Goal: Find specific page/section: Find specific page/section

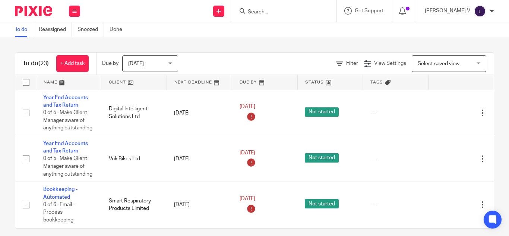
click at [275, 12] on input "Search" at bounding box center [280, 12] width 67 height 7
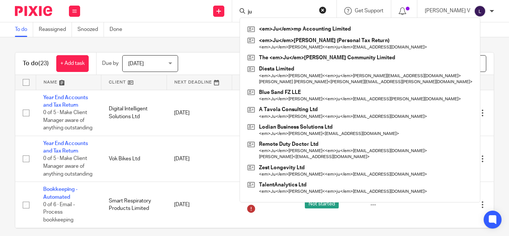
type input "j"
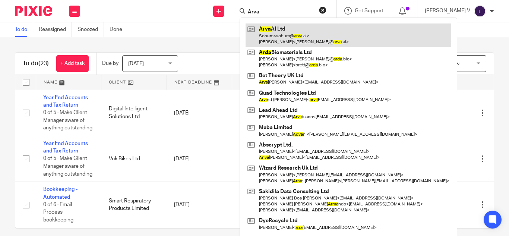
type input "Arva"
click at [296, 28] on link at bounding box center [347, 34] width 205 height 23
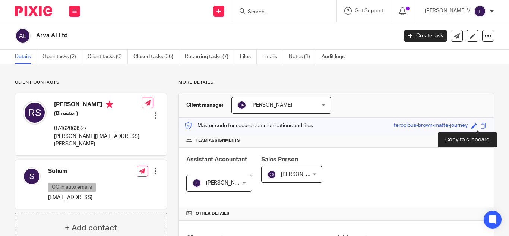
click at [474, 125] on div "Save ferocious-brown-matte-journey" at bounding box center [440, 125] width 94 height 9
click at [480, 125] on span at bounding box center [483, 126] width 6 height 6
